Goal: Transaction & Acquisition: Book appointment/travel/reservation

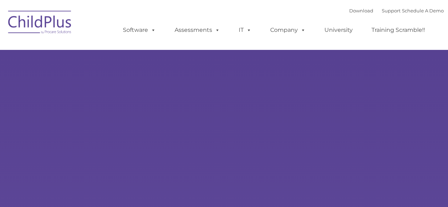
select select "MEDIUM"
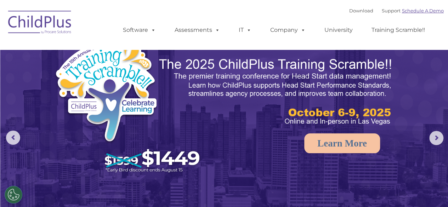
click at [421, 11] on link "Schedule A Demo" at bounding box center [423, 11] width 42 height 6
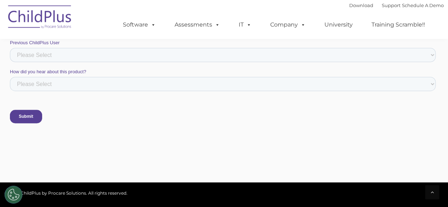
scroll to position [556, 0]
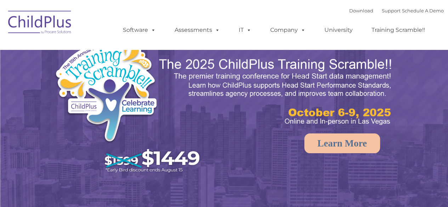
select select "MEDIUM"
